Goal: Go to known website: Access a specific website the user already knows

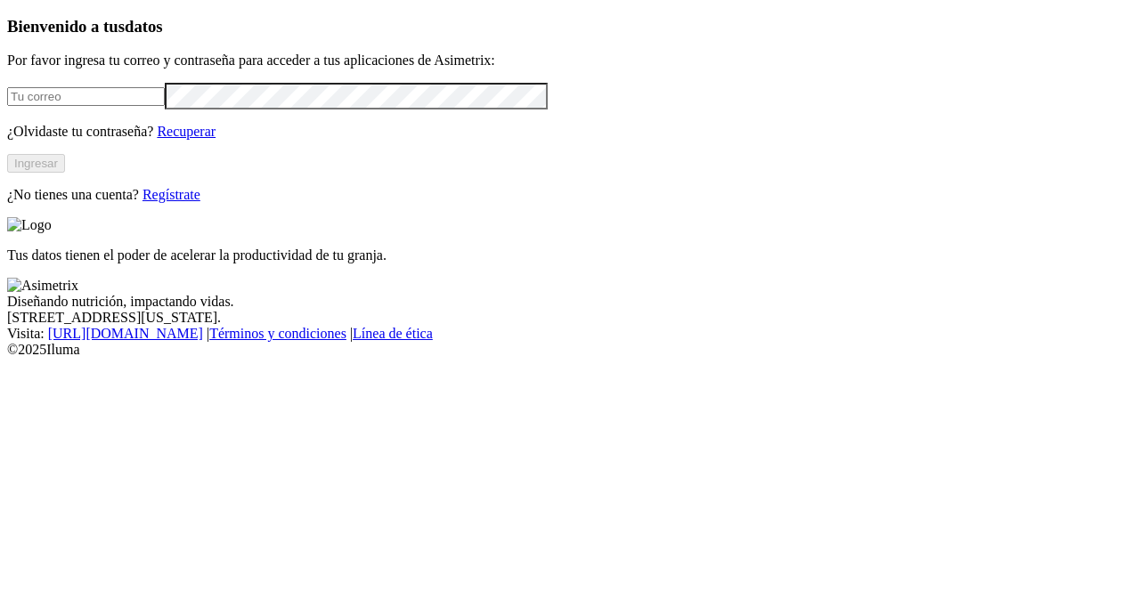
type input "[PERSON_NAME][EMAIL_ADDRESS][DOMAIN_NAME]"
click at [65, 173] on button "Ingresar" at bounding box center [36, 163] width 58 height 19
